Goal: Information Seeking & Learning: Learn about a topic

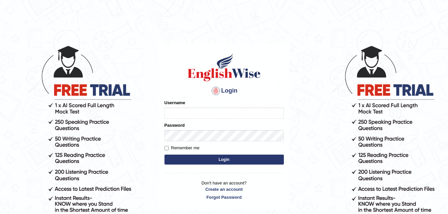
type input "Vergilio"
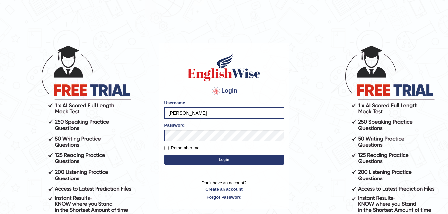
click at [223, 157] on button "Login" at bounding box center [224, 160] width 119 height 10
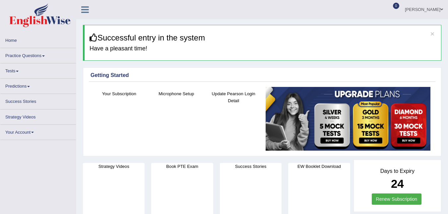
click at [22, 59] on link "Practice Questions" at bounding box center [38, 54] width 76 height 13
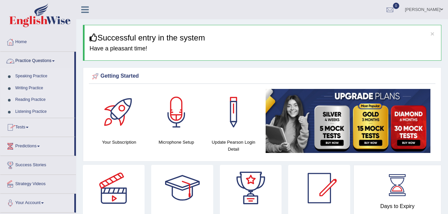
click at [24, 61] on link "Practice Questions" at bounding box center [37, 60] width 74 height 17
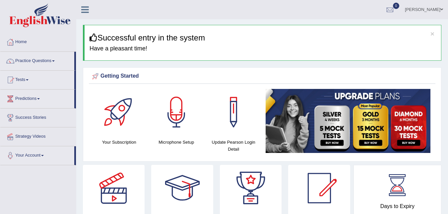
click at [26, 61] on link "Practice Questions" at bounding box center [37, 60] width 74 height 17
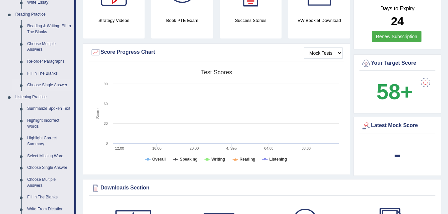
scroll to position [199, 0]
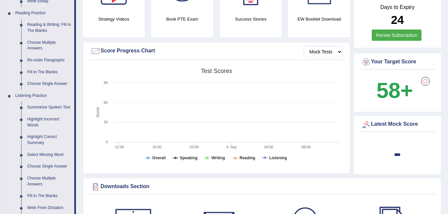
click at [34, 108] on link "Summarize Spoken Text" at bounding box center [49, 108] width 50 height 12
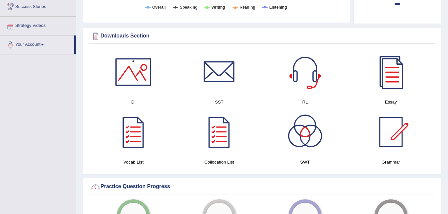
scroll to position [313, 0]
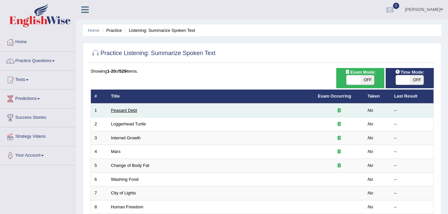
click at [114, 110] on link "Peasant Debt" at bounding box center [124, 110] width 26 height 5
